Goal: Consume media (video, audio): Consume media (video, audio)

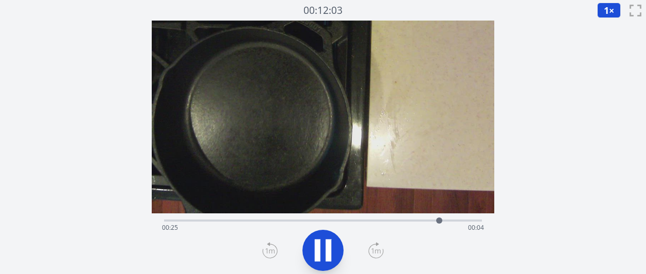
click at [394, 221] on div "経過時間: 00:25 残り時間: 00:04" at bounding box center [323, 228] width 322 height 16
click at [380, 223] on div "経過時間: 00:22 残り時間: 00:08" at bounding box center [323, 228] width 322 height 16
click at [319, 222] on div "経過時間: 00:20 残り時間: 00:09" at bounding box center [323, 228] width 322 height 16
click at [300, 221] on div "経過時間: 00:15 残り時間: 00:15" at bounding box center [323, 228] width 322 height 16
click at [266, 223] on div "経過時間: 00:13 残り時間: 00:16" at bounding box center [323, 228] width 322 height 16
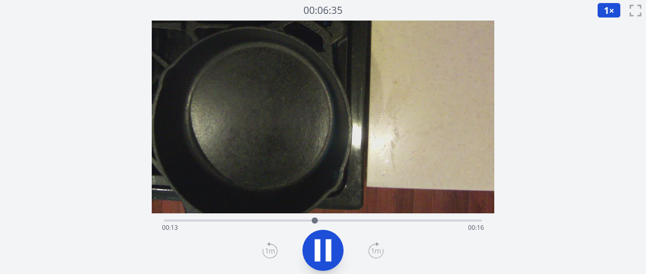
click at [329, 249] on icon at bounding box center [328, 250] width 6 height 22
click at [251, 219] on div "経過時間: 00:14 残り時間: 00:16" at bounding box center [323, 219] width 318 height 12
click at [326, 247] on icon at bounding box center [323, 251] width 17 height 22
drag, startPoint x: 326, startPoint y: 246, endPoint x: 321, endPoint y: 232, distance: 15.3
click at [324, 245] on icon at bounding box center [322, 250] width 29 height 29
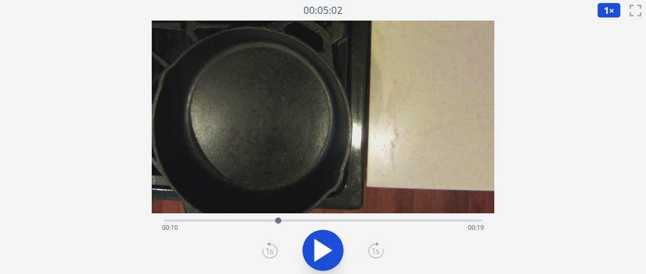
click at [168, 218] on div "経過時間: 00:10 残り時間: 00:19" at bounding box center [323, 219] width 318 height 12
click at [329, 256] on icon at bounding box center [322, 250] width 29 height 29
click at [379, 251] on icon at bounding box center [375, 250] width 9 height 5
click at [322, 247] on icon at bounding box center [322, 250] width 29 height 29
click at [290, 217] on div "経過時間: 00:12 残り時間: 00:17" at bounding box center [323, 219] width 318 height 12
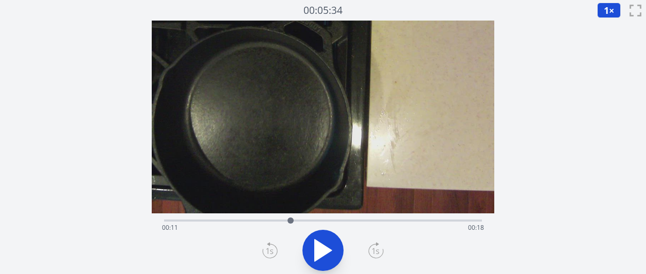
click at [331, 249] on icon at bounding box center [323, 251] width 17 height 22
click at [331, 249] on icon at bounding box center [328, 250] width 6 height 22
click at [331, 249] on icon at bounding box center [323, 251] width 17 height 22
click at [331, 249] on icon at bounding box center [328, 250] width 6 height 22
click at [330, 250] on icon at bounding box center [323, 251] width 17 height 22
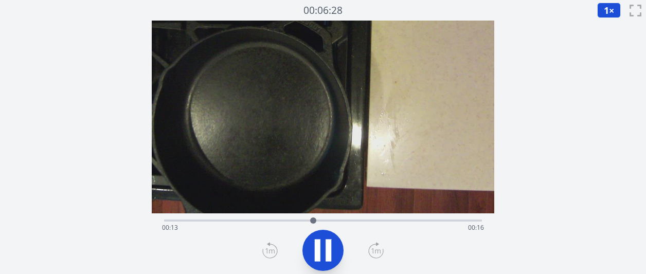
click at [330, 250] on icon at bounding box center [328, 250] width 6 height 22
click at [330, 250] on icon at bounding box center [323, 251] width 17 height 22
click at [330, 250] on icon at bounding box center [328, 250] width 6 height 22
click at [330, 250] on icon at bounding box center [323, 251] width 17 height 22
click at [330, 250] on icon at bounding box center [328, 250] width 6 height 22
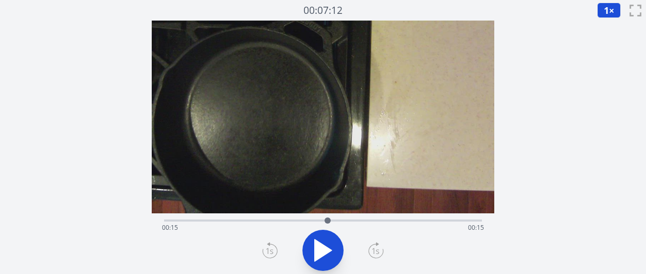
click at [330, 250] on icon at bounding box center [323, 251] width 17 height 22
click at [330, 250] on icon at bounding box center [328, 250] width 6 height 22
click at [330, 250] on icon at bounding box center [323, 251] width 17 height 22
click at [330, 250] on icon at bounding box center [328, 250] width 6 height 22
click at [211, 218] on div "経過時間: 00:16 残り時間: 00:13" at bounding box center [323, 219] width 318 height 12
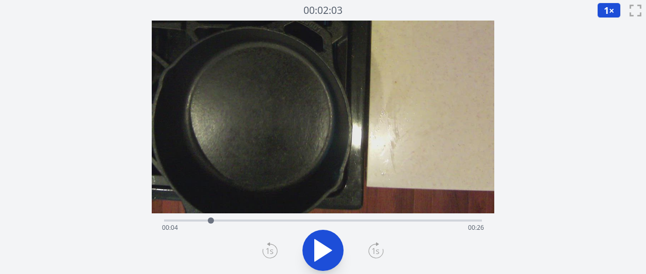
click at [324, 253] on icon at bounding box center [323, 251] width 17 height 22
click at [597, 13] on button "1 ×" at bounding box center [609, 10] width 24 height 15
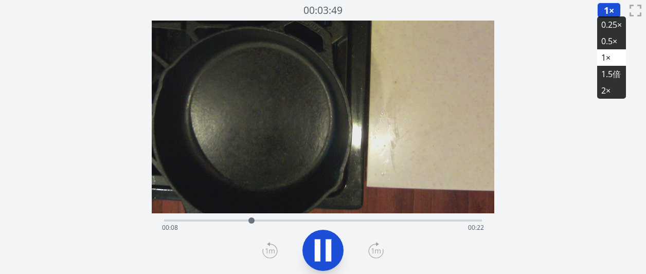
drag, startPoint x: 608, startPoint y: 24, endPoint x: 600, endPoint y: 26, distance: 7.5
click at [608, 24] on font "0.25×" at bounding box center [611, 24] width 21 height 11
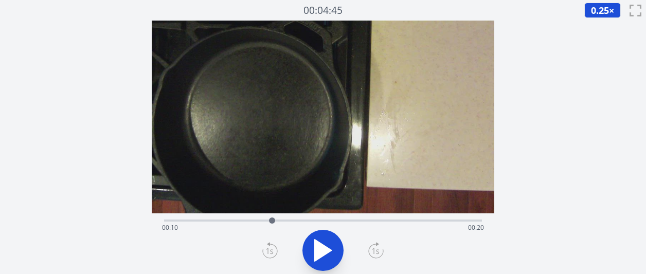
click at [264, 217] on div at bounding box center [271, 220] width 15 height 15
click at [316, 245] on icon at bounding box center [318, 250] width 6 height 22
click at [252, 220] on div "経過時間: 00:09 残り時間: 00:20" at bounding box center [323, 228] width 322 height 16
click at [242, 220] on div "経過時間: 00:08 残り時間: 00:22" at bounding box center [323, 228] width 322 height 16
click at [327, 243] on icon at bounding box center [322, 250] width 29 height 29
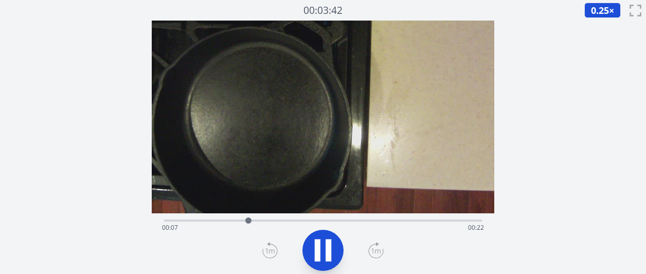
click at [339, 250] on button at bounding box center [322, 250] width 41 height 41
click at [326, 248] on icon at bounding box center [323, 251] width 17 height 22
click at [371, 256] on icon at bounding box center [376, 251] width 14 height 14
click at [268, 256] on icon at bounding box center [269, 250] width 15 height 16
click at [254, 220] on div at bounding box center [261, 220] width 15 height 15
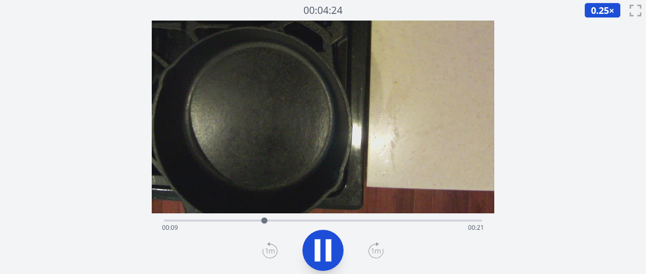
click at [332, 254] on icon at bounding box center [322, 250] width 29 height 29
click at [333, 249] on icon at bounding box center [322, 250] width 29 height 29
click at [263, 221] on div at bounding box center [268, 220] width 15 height 15
click at [260, 221] on div at bounding box center [263, 220] width 6 height 6
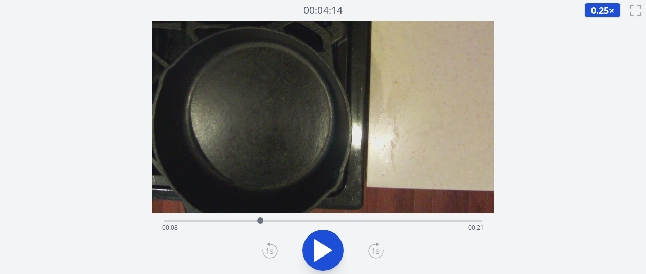
click at [325, 244] on icon at bounding box center [322, 250] width 29 height 29
click at [325, 246] on icon at bounding box center [322, 250] width 29 height 29
click at [325, 247] on icon at bounding box center [323, 251] width 17 height 22
click at [325, 247] on icon at bounding box center [322, 250] width 29 height 29
click at [325, 247] on icon at bounding box center [323, 251] width 17 height 22
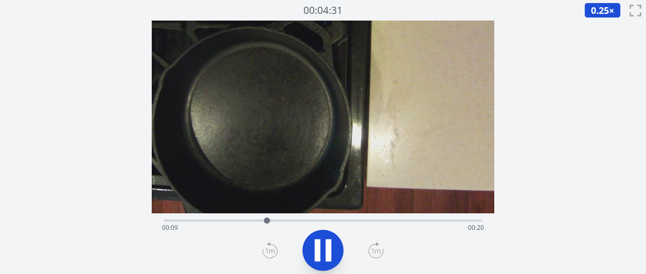
click at [325, 247] on icon at bounding box center [322, 250] width 29 height 29
click at [324, 247] on icon at bounding box center [323, 251] width 17 height 22
click at [324, 247] on icon at bounding box center [322, 250] width 29 height 29
click at [320, 260] on icon at bounding box center [322, 250] width 29 height 29
click at [329, 248] on icon at bounding box center [328, 250] width 6 height 22
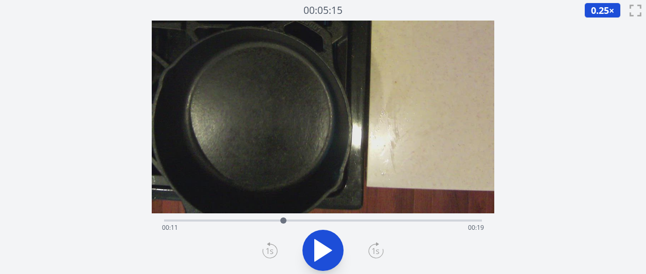
click at [360, 218] on div "経過時間: 00:11 残り時間: 00:19" at bounding box center [323, 219] width 318 height 12
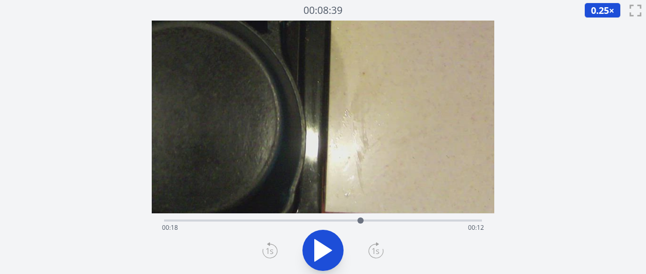
drag, startPoint x: 440, startPoint y: 129, endPoint x: 343, endPoint y: 132, distance: 96.2
click at [343, 132] on video at bounding box center [268, 119] width 454 height 255
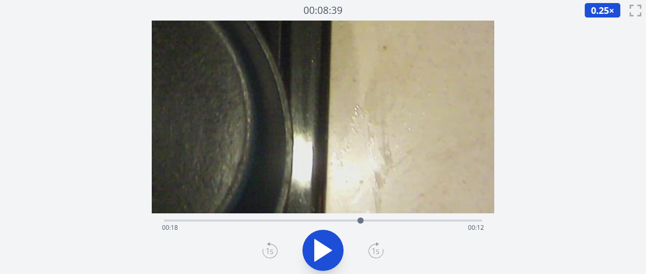
drag, startPoint x: 390, startPoint y: 136, endPoint x: 298, endPoint y: 138, distance: 92.1
click at [298, 138] on video at bounding box center [231, 121] width 723 height 407
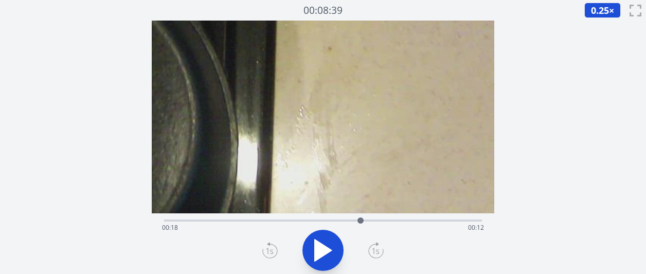
click at [341, 220] on div "経過時間: 00:18 残り時間: 00:12" at bounding box center [323, 228] width 322 height 16
click at [324, 223] on div "経過時間: 00:16 残り時間: 00:14" at bounding box center [323, 228] width 322 height 16
click at [286, 224] on div "経過時間: 00:14 残り時間: 00:15" at bounding box center [323, 228] width 322 height 16
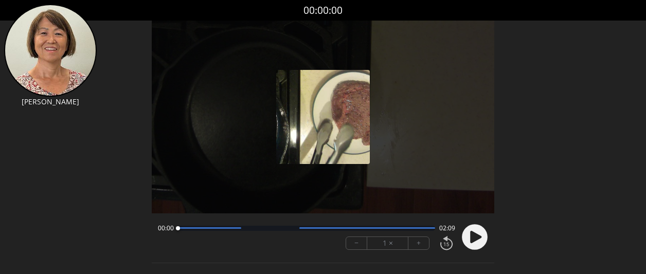
click at [414, 246] on button "+" at bounding box center [418, 243] width 21 height 12
click at [476, 235] on icon at bounding box center [475, 237] width 11 height 12
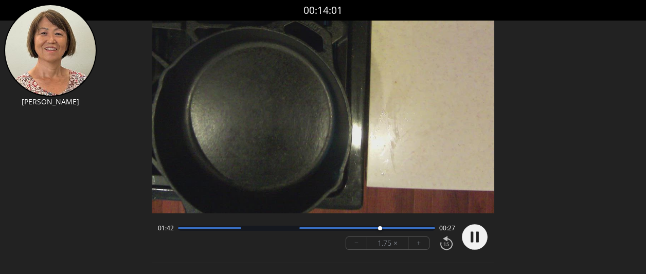
click at [411, 246] on button "+" at bounding box center [418, 243] width 21 height 12
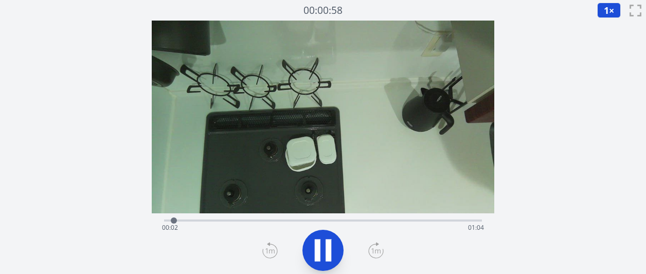
click at [379, 251] on icon at bounding box center [375, 250] width 9 height 5
click at [379, 251] on icon at bounding box center [375, 250] width 15 height 16
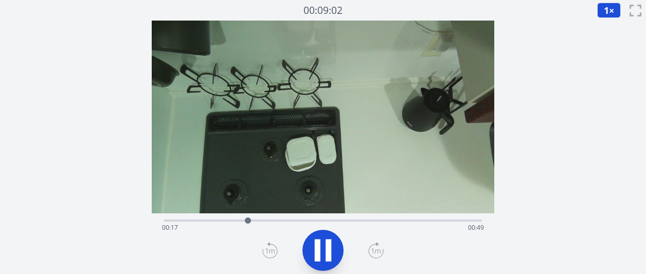
click at [379, 251] on icon at bounding box center [375, 250] width 15 height 16
click at [379, 252] on icon at bounding box center [375, 250] width 15 height 16
click at [378, 252] on icon at bounding box center [375, 250] width 15 height 16
click at [378, 251] on icon at bounding box center [375, 250] width 15 height 16
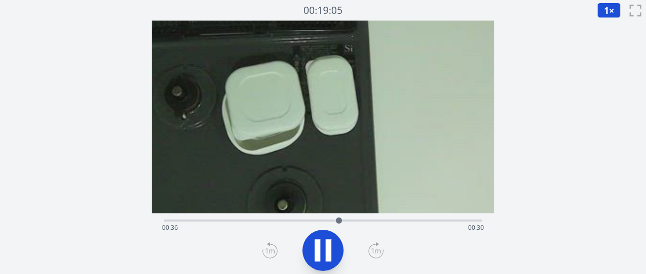
drag, startPoint x: 323, startPoint y: 181, endPoint x: 324, endPoint y: 69, distance: 112.1
click at [324, 69] on video at bounding box center [322, 9] width 913 height 514
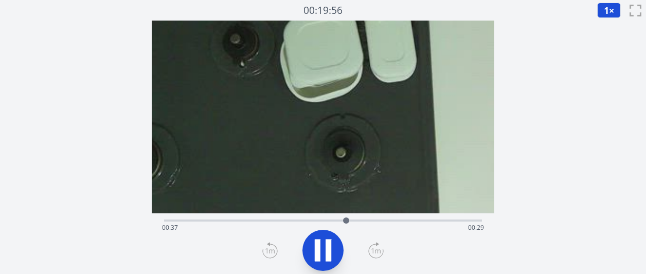
drag, startPoint x: 329, startPoint y: 149, endPoint x: 386, endPoint y: 88, distance: 82.9
click at [302, 217] on div "経過時間: 00:41 残り時間: 00:24" at bounding box center [323, 219] width 318 height 12
click at [382, 252] on icon at bounding box center [376, 251] width 14 height 14
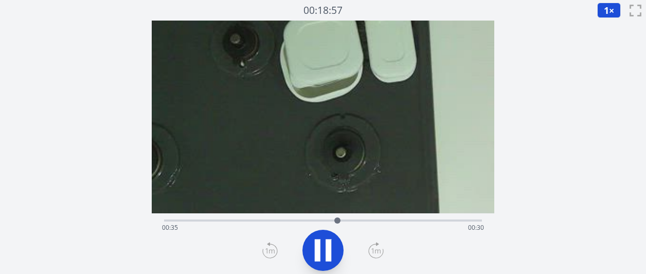
click at [383, 252] on icon at bounding box center [375, 250] width 15 height 16
click at [382, 252] on icon at bounding box center [376, 251] width 14 height 14
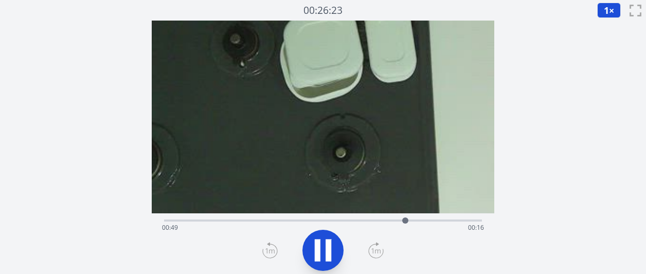
click at [382, 252] on icon at bounding box center [376, 251] width 14 height 14
click at [260, 249] on div at bounding box center [323, 250] width 330 height 49
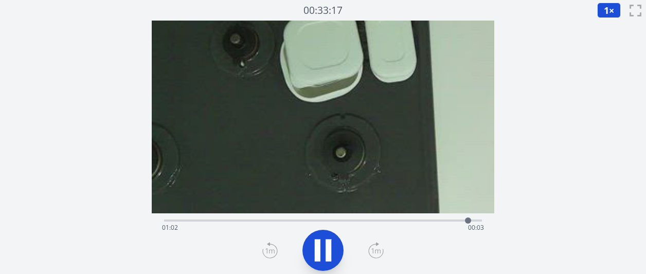
click at [260, 249] on div at bounding box center [323, 250] width 330 height 49
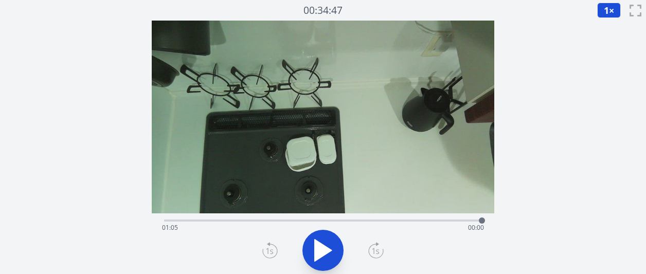
click at [412, 221] on div "経過時間: 01:05 残り時間: 00:00" at bounding box center [323, 228] width 322 height 16
click at [318, 249] on icon at bounding box center [323, 251] width 17 height 22
click at [378, 254] on icon at bounding box center [375, 250] width 15 height 16
click at [337, 251] on button at bounding box center [322, 250] width 41 height 41
click at [337, 252] on button at bounding box center [322, 250] width 41 height 41
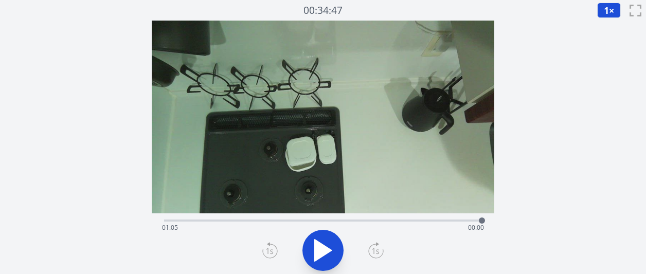
click at [446, 218] on div "経過時間: 01:05 残り時間: 00:00" at bounding box center [323, 219] width 318 height 12
click at [337, 230] on div "経過時間: 00:58 残り時間: 00:08" at bounding box center [323, 228] width 322 height 16
click at [317, 251] on icon at bounding box center [323, 251] width 17 height 22
click at [378, 253] on icon at bounding box center [375, 250] width 15 height 16
click at [379, 252] on icon at bounding box center [375, 250] width 15 height 16
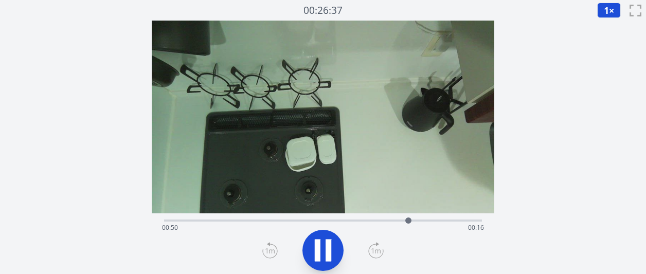
click at [321, 250] on icon at bounding box center [322, 250] width 29 height 29
drag, startPoint x: 320, startPoint y: 174, endPoint x: 343, endPoint y: 92, distance: 85.8
click at [349, 87] on video at bounding box center [323, 117] width 342 height 193
click at [323, 220] on div "経過時間: 00:50 残り時間: 00:16" at bounding box center [323, 228] width 322 height 16
click at [331, 256] on icon at bounding box center [322, 250] width 29 height 29
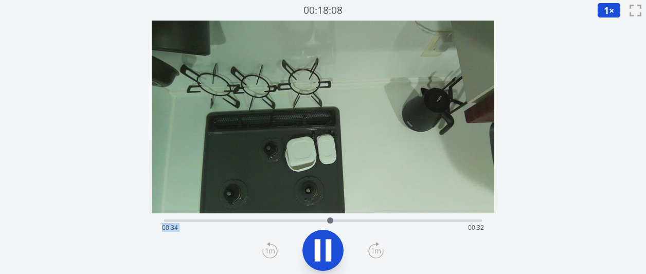
click at [331, 256] on icon at bounding box center [322, 250] width 29 height 29
click at [312, 220] on div "経過時間: 00:34 残り時間: 00:32" at bounding box center [323, 228] width 322 height 16
click at [330, 249] on icon at bounding box center [323, 251] width 17 height 22
click at [377, 254] on icon at bounding box center [375, 250] width 15 height 16
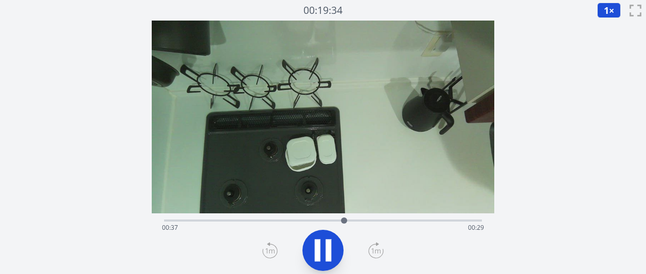
click at [377, 254] on icon at bounding box center [375, 250] width 15 height 16
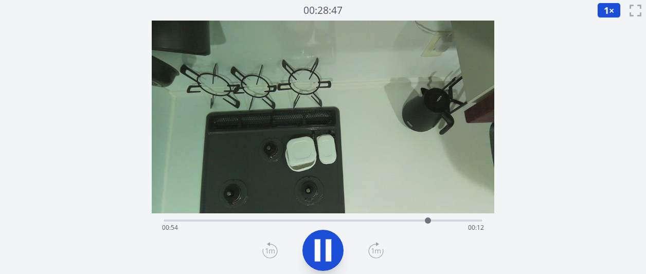
click at [372, 256] on icon at bounding box center [376, 251] width 14 height 14
click at [323, 250] on icon at bounding box center [322, 250] width 29 height 29
click at [327, 222] on div "経過時間: 00:58 残り時間: 00:08" at bounding box center [323, 228] width 322 height 16
click at [294, 227] on div "経過時間: 00:33 残り時間: 00:32" at bounding box center [323, 228] width 322 height 16
click at [315, 250] on icon at bounding box center [323, 251] width 17 height 22
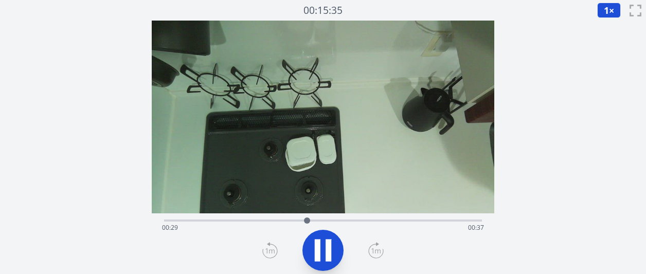
click at [315, 250] on icon at bounding box center [318, 250] width 6 height 22
click at [302, 219] on div at bounding box center [307, 220] width 15 height 15
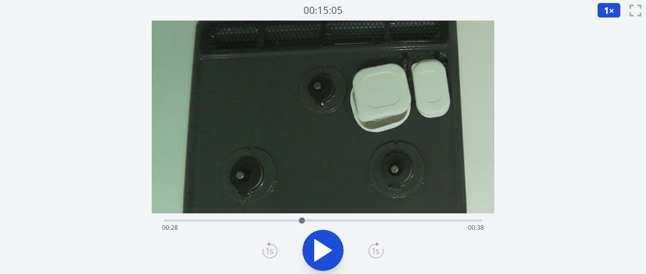
drag, startPoint x: 308, startPoint y: 189, endPoint x: 411, endPoint y: 36, distance: 184.5
click at [411, 36] on video at bounding box center [423, 25] width 669 height 376
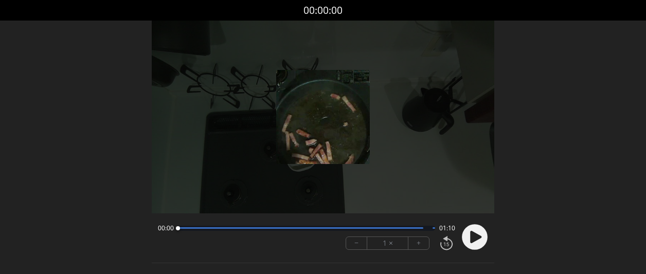
click at [417, 244] on font "+" at bounding box center [418, 243] width 4 height 12
click at [466, 232] on circle at bounding box center [475, 237] width 26 height 26
